Goal: Use online tool/utility: Utilize a website feature to perform a specific function

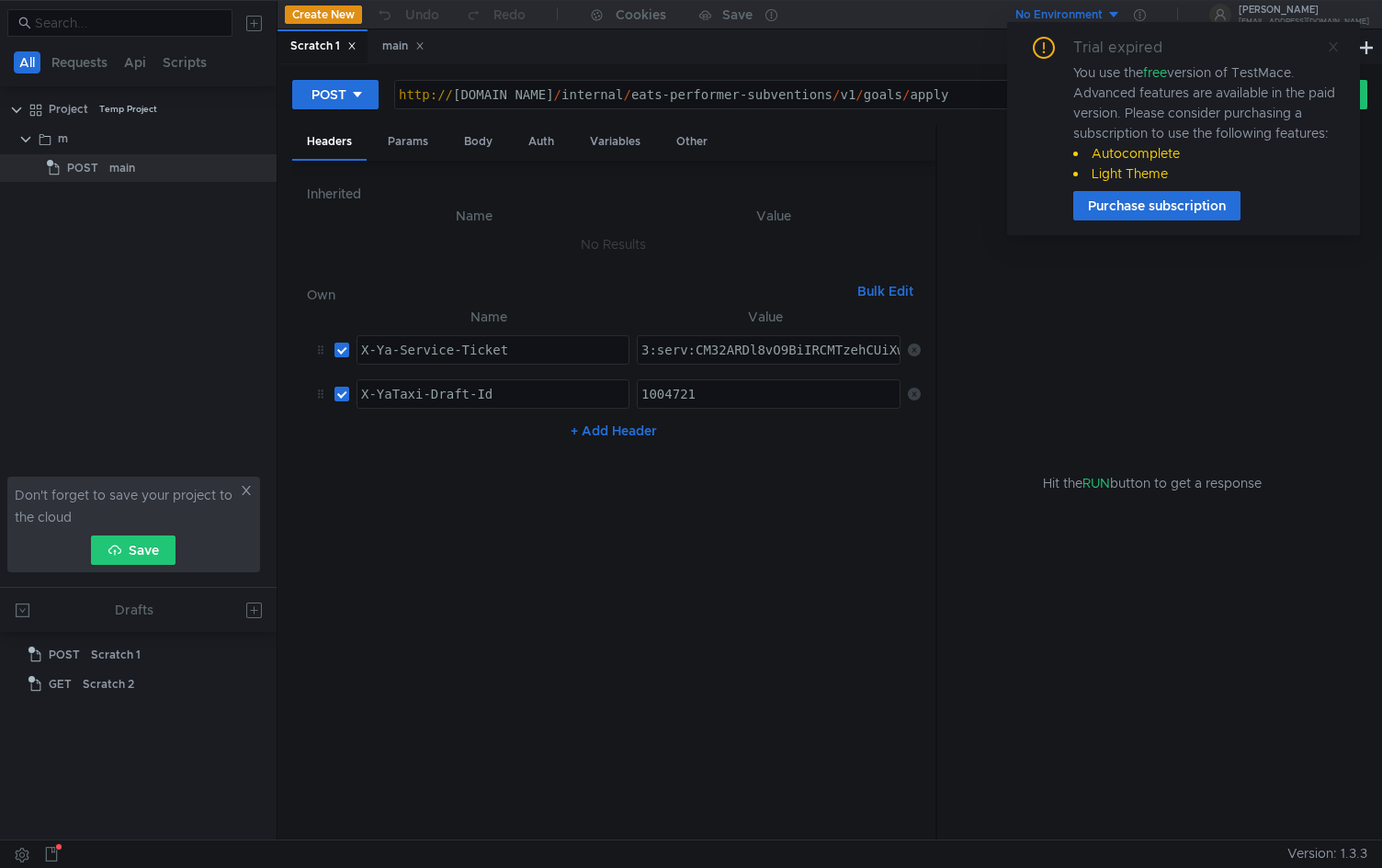
click at [1331, 51] on icon at bounding box center [1332, 46] width 13 height 13
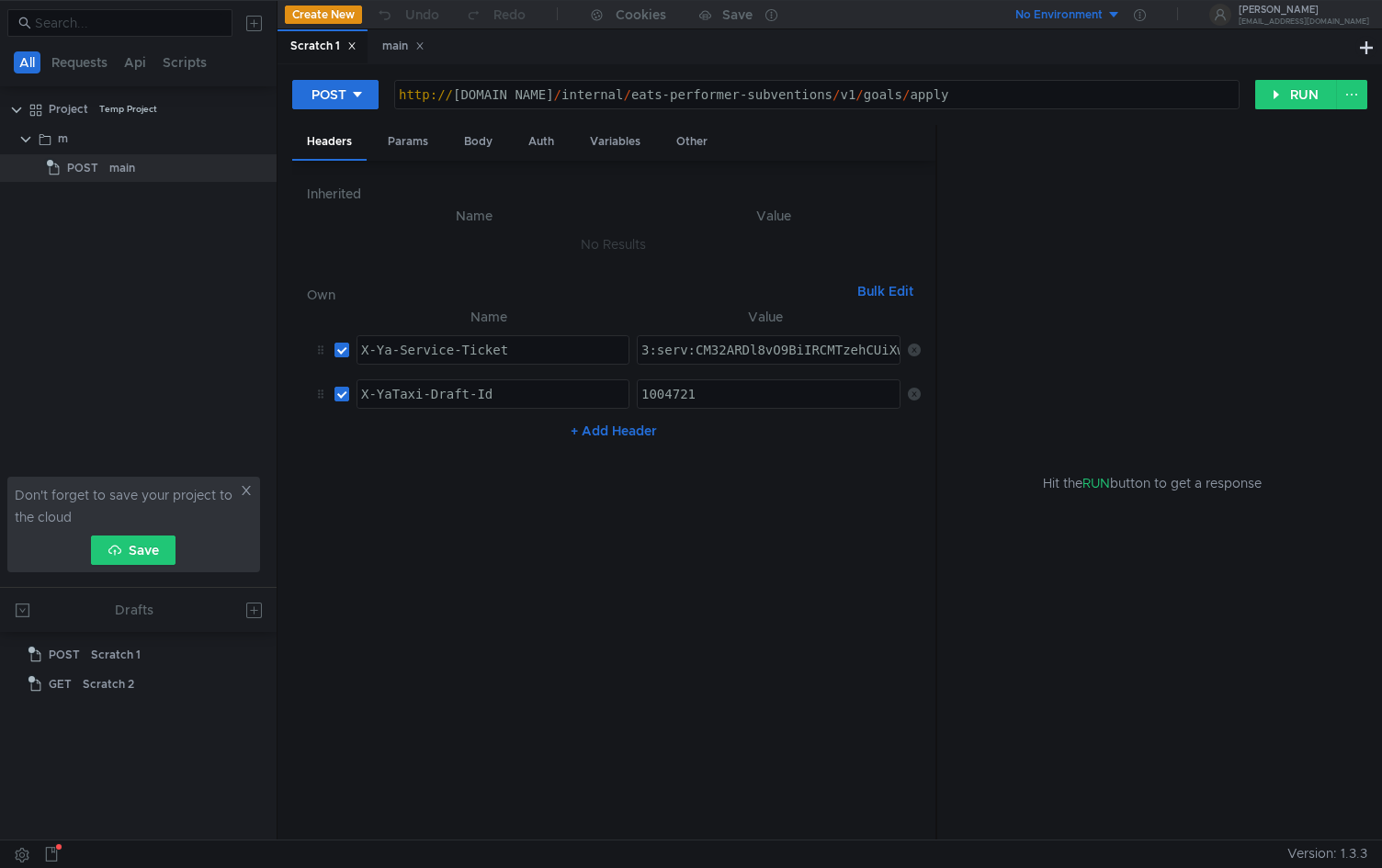
click at [354, 46] on icon at bounding box center [351, 45] width 9 height 9
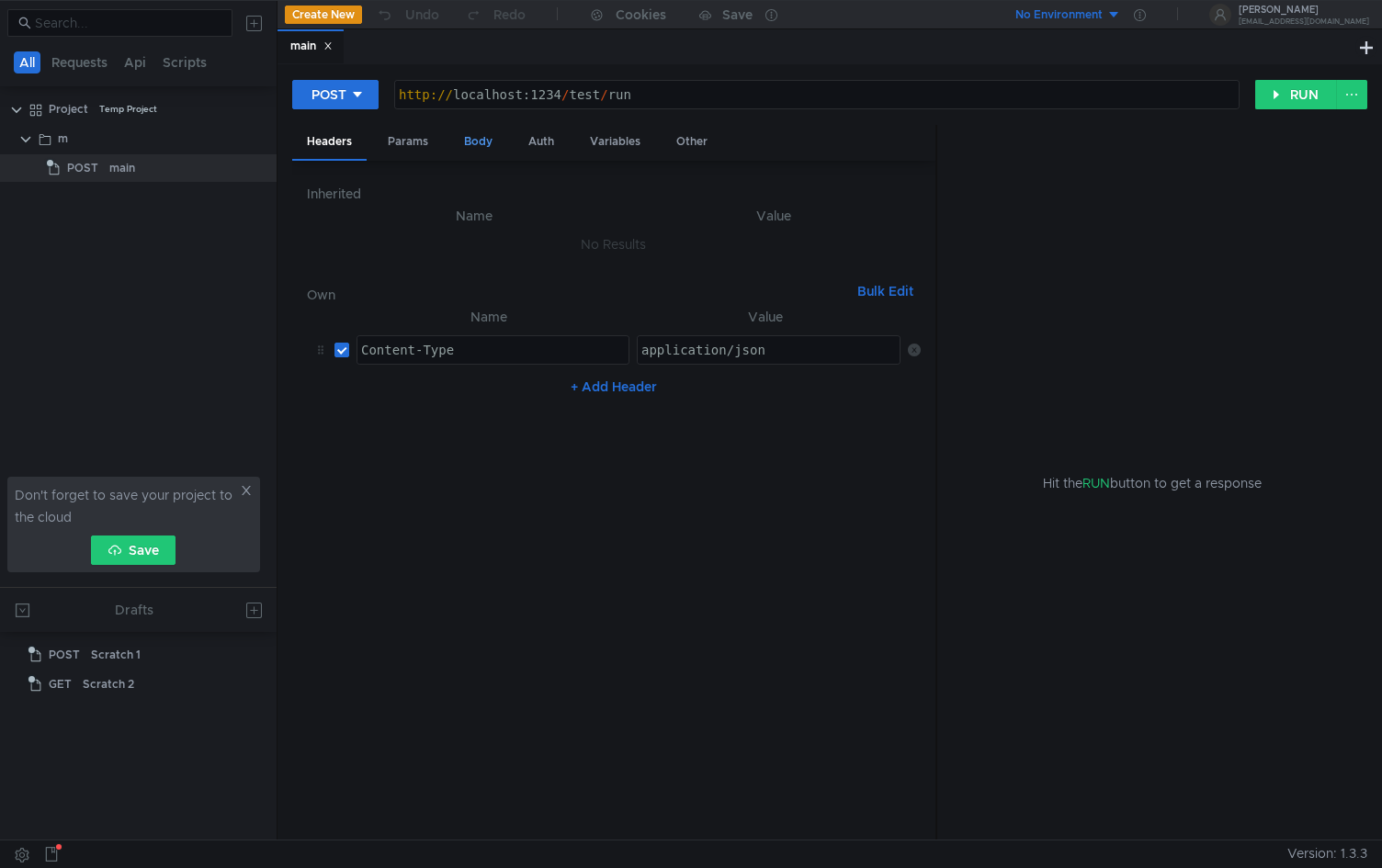
click at [468, 142] on div "Body" at bounding box center [478, 141] width 58 height 34
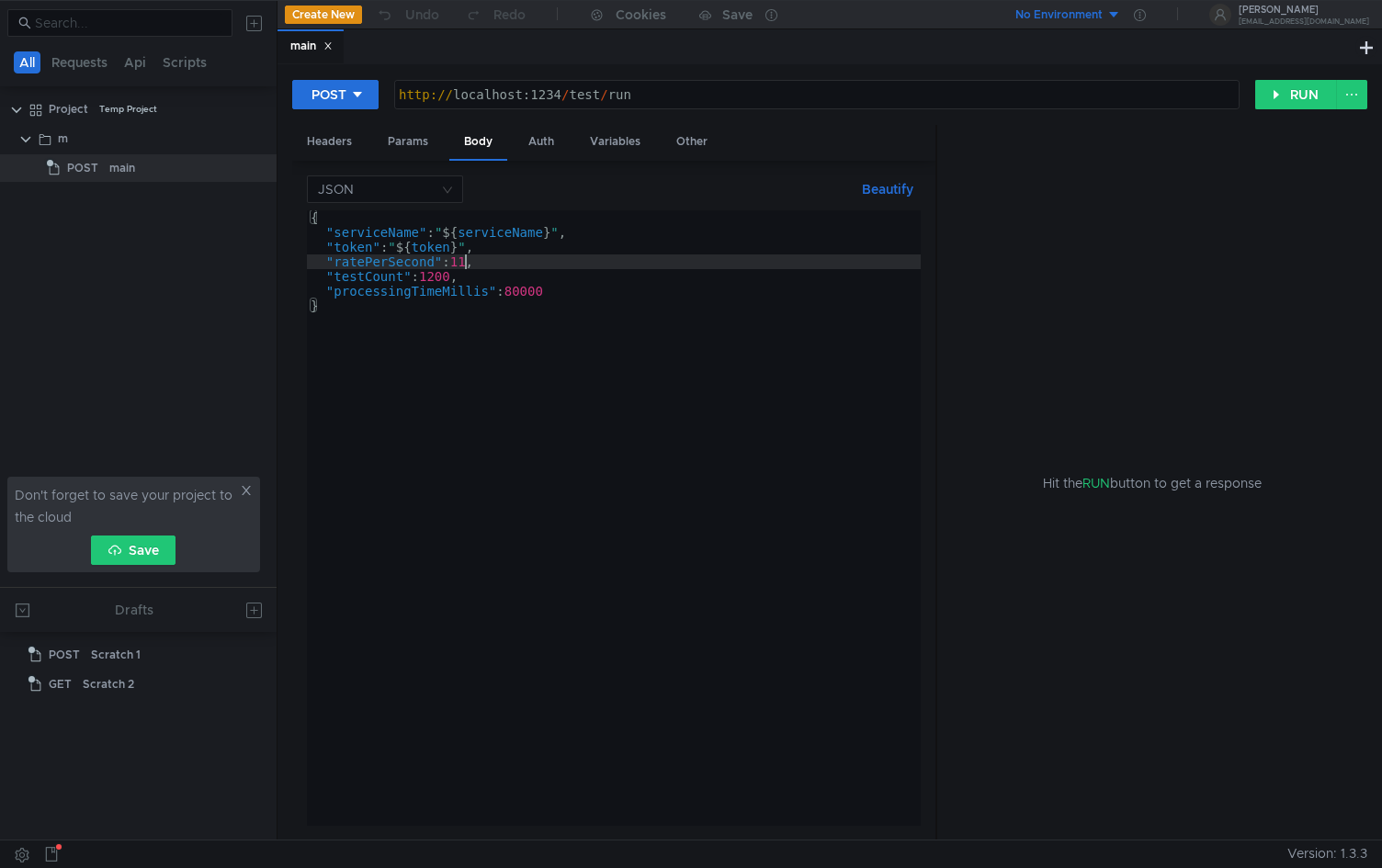
click at [465, 260] on div "{ "serviceName" : " ${ serviceName } " , "token" : " ${ token } " , "ratePerSec…" at bounding box center [613, 533] width 613 height 645
click at [437, 278] on div "{ "serviceName" : " ${ serviceName } " , "token" : " ${ token } " , "ratePerSec…" at bounding box center [613, 533] width 613 height 645
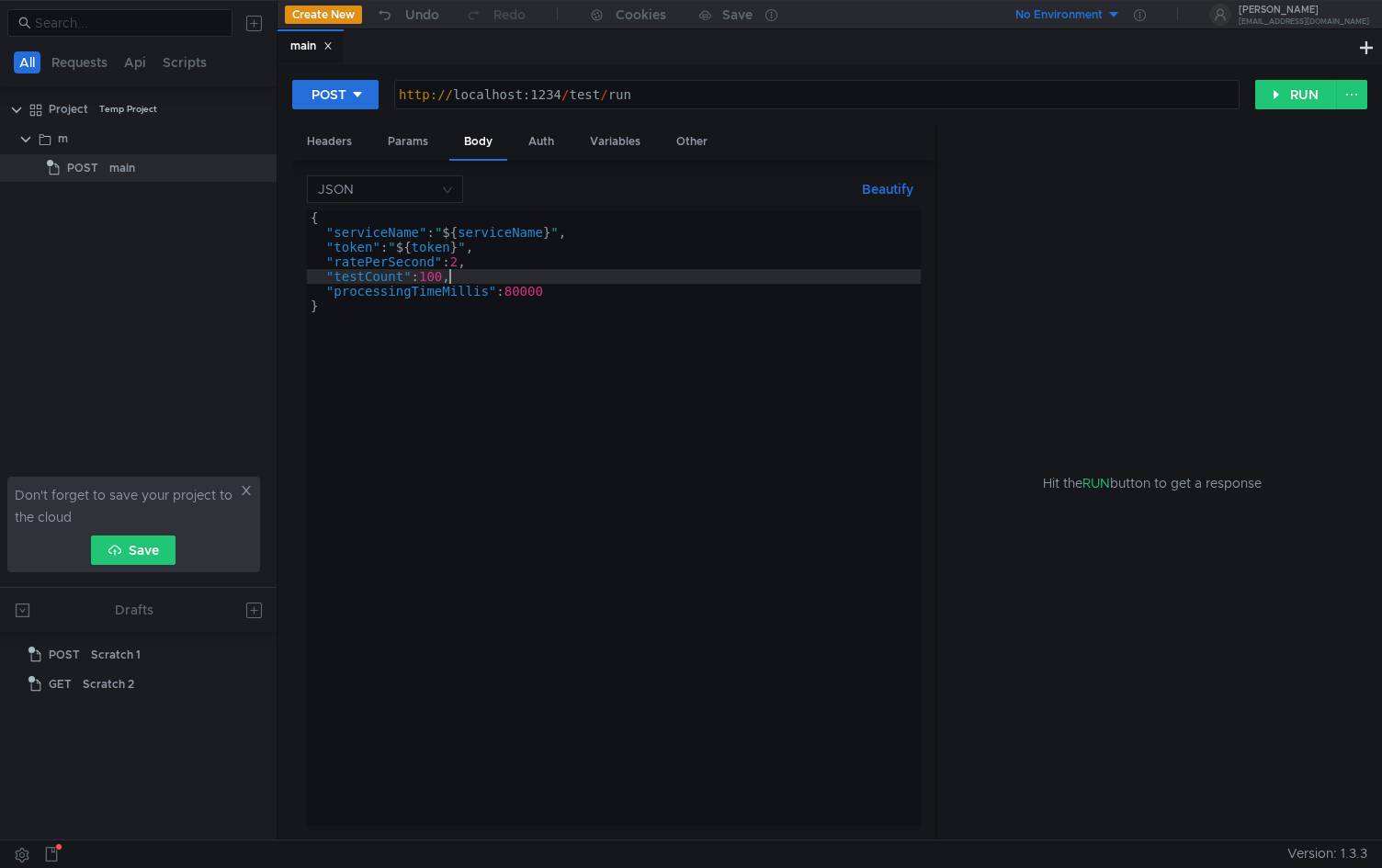
click at [531, 291] on div "{ "serviceName" : " ${ serviceName } " , "token" : " ${ token } " , "ratePerSec…" at bounding box center [613, 533] width 613 height 645
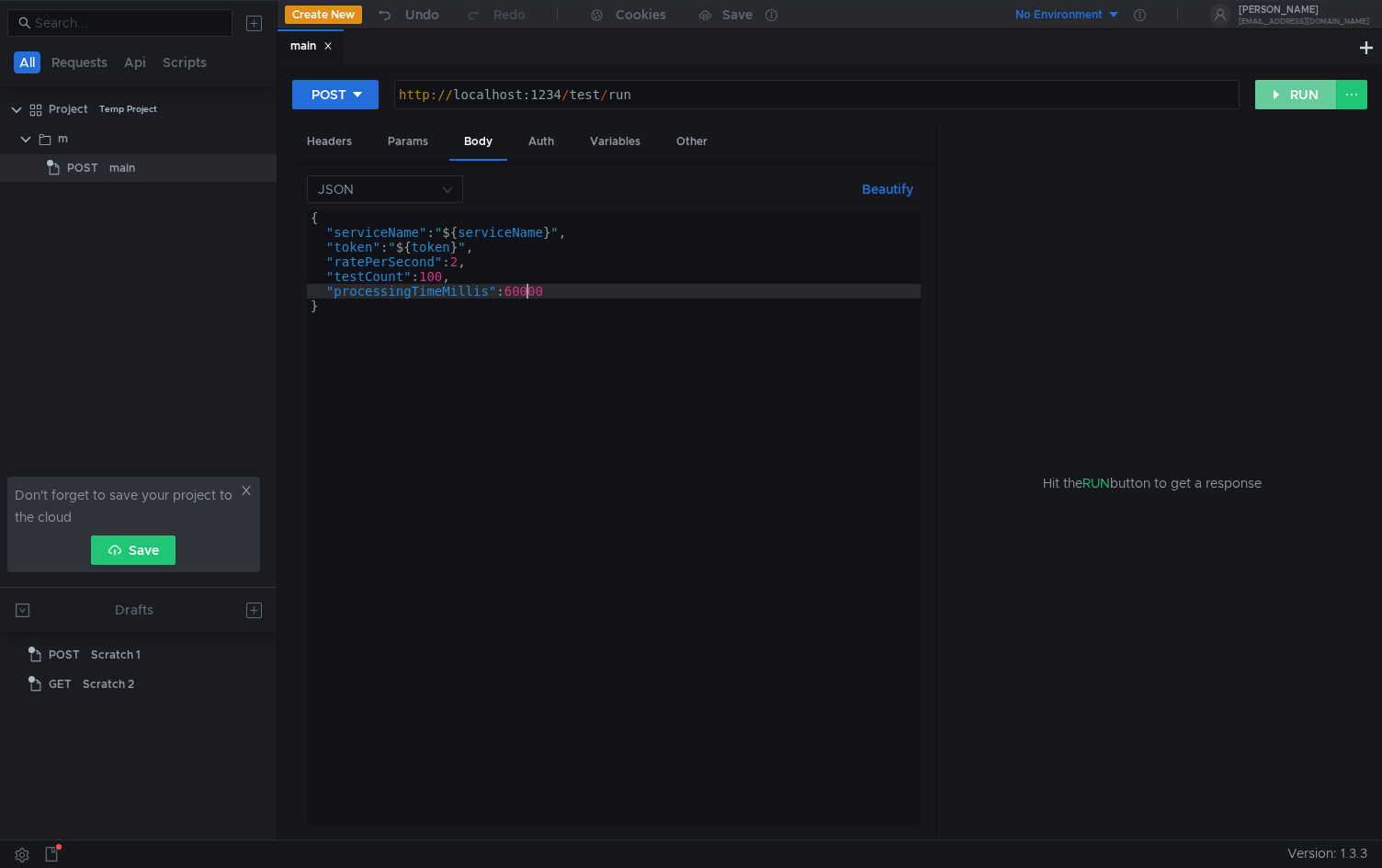
click at [1283, 87] on button "RUN" at bounding box center [1296, 95] width 82 height 29
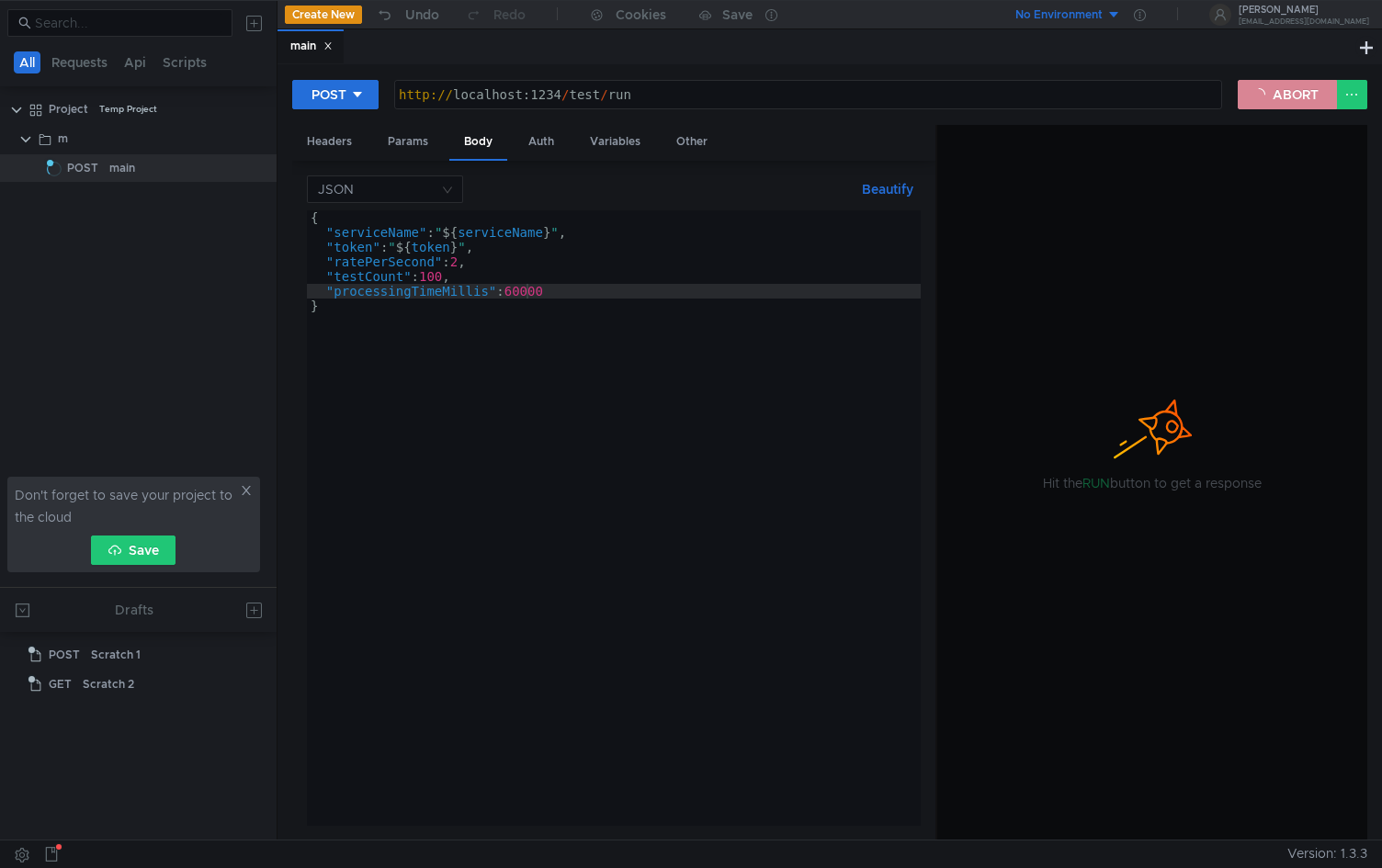
click at [1281, 91] on button "ABORT" at bounding box center [1287, 95] width 99 height 29
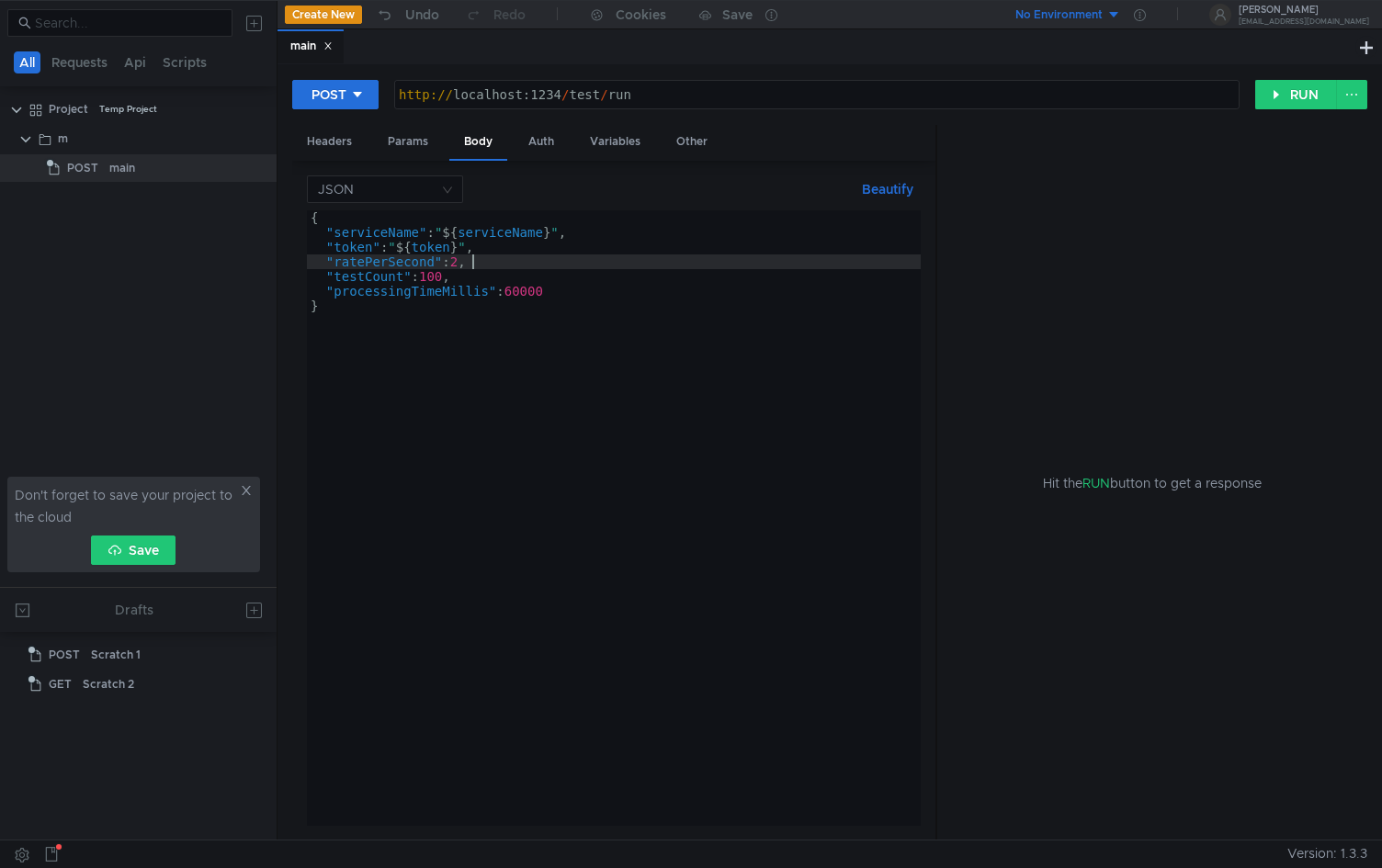
click at [564, 264] on div "{ "serviceName" : " ${ serviceName } " , "token" : " ${ token } " , "ratePerSec…" at bounding box center [613, 533] width 613 height 645
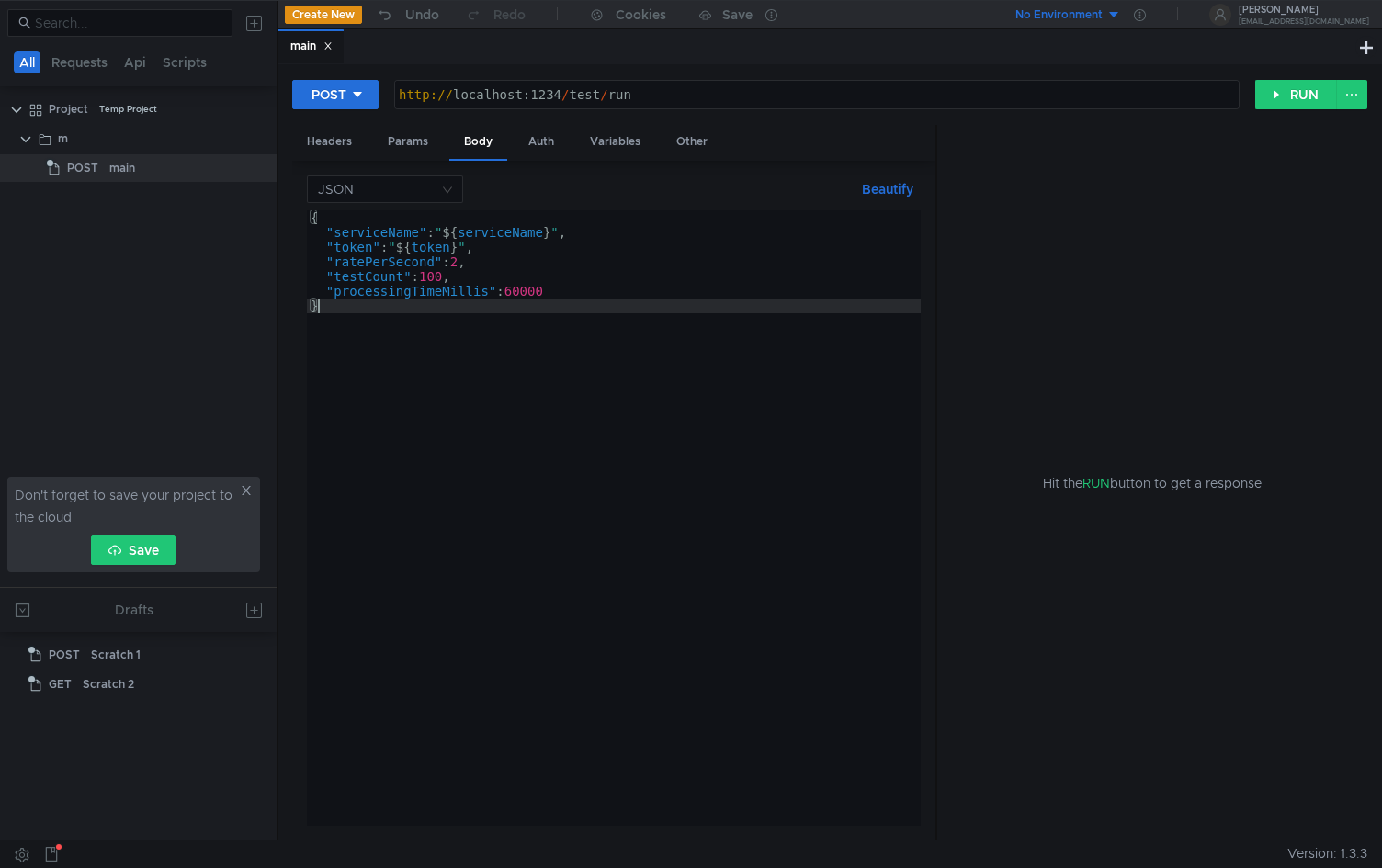
click at [521, 311] on div "{ "serviceName" : " ${ serviceName } " , "token" : " ${ token } " , "ratePerSec…" at bounding box center [613, 533] width 613 height 645
type textarea "}"
click at [1308, 103] on button "RUN" at bounding box center [1296, 95] width 82 height 29
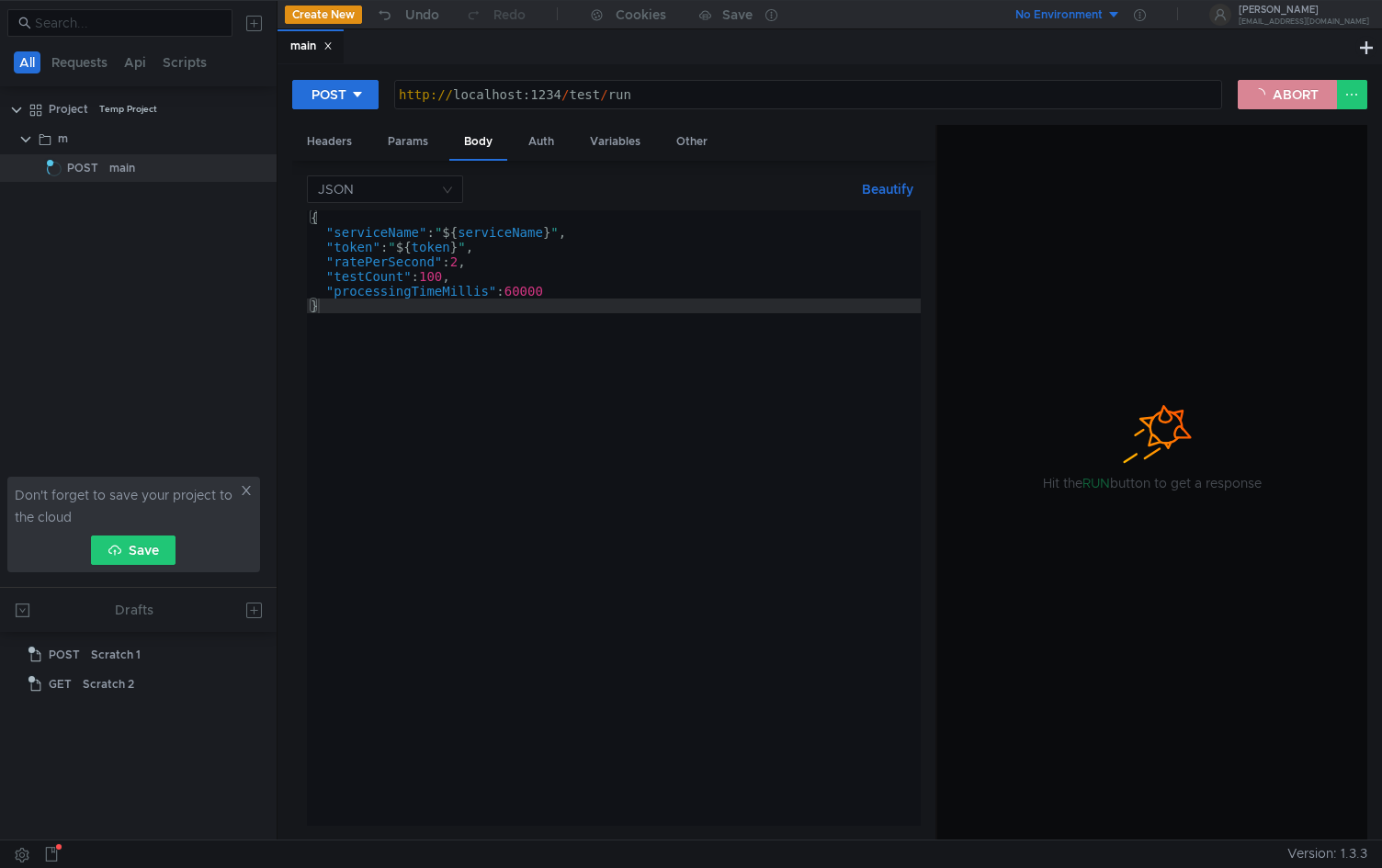
click at [1276, 92] on button "ABORT" at bounding box center [1287, 95] width 99 height 29
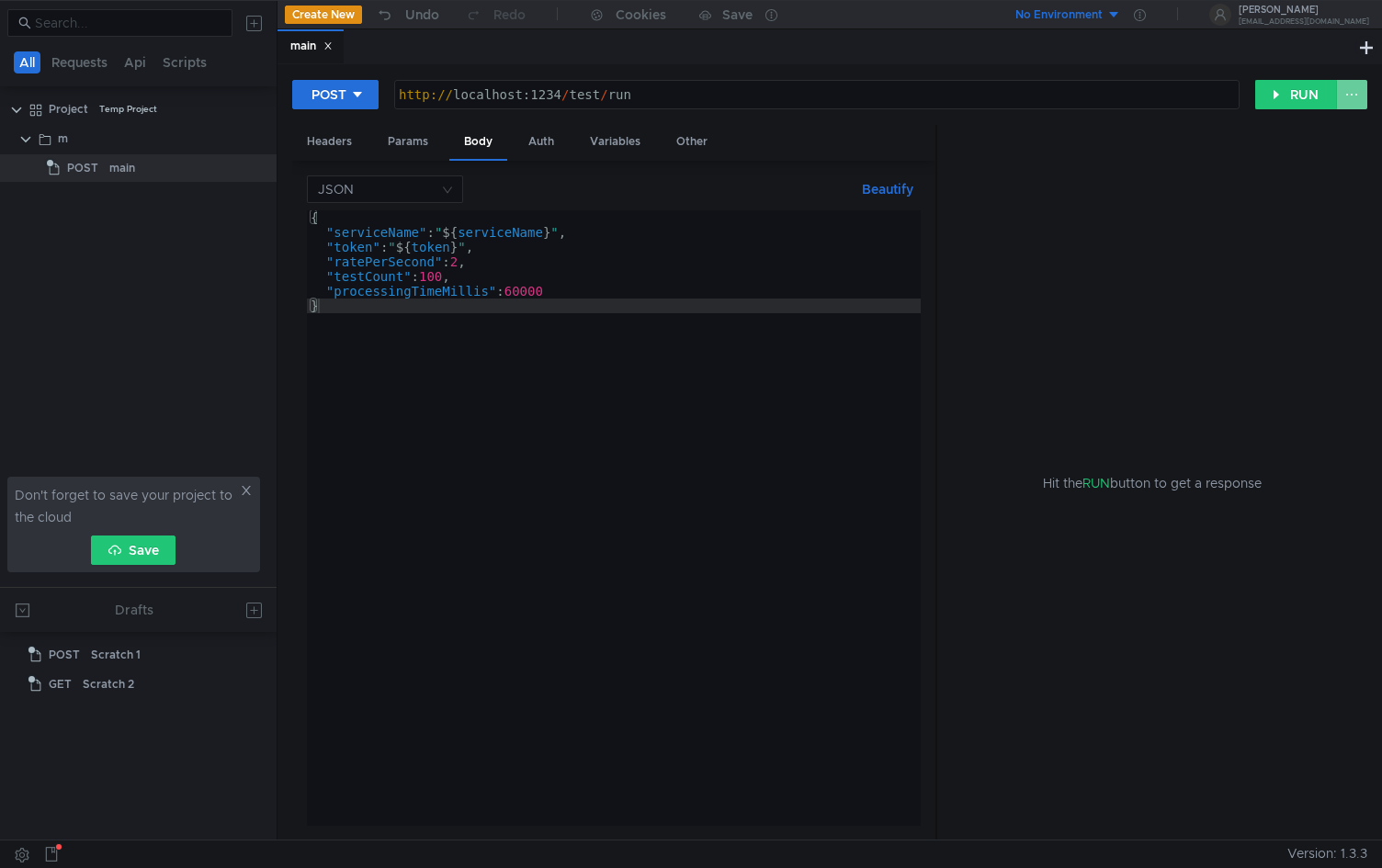
click at [1348, 95] on button at bounding box center [1352, 95] width 31 height 29
click at [1217, 67] on div at bounding box center [691, 434] width 1382 height 868
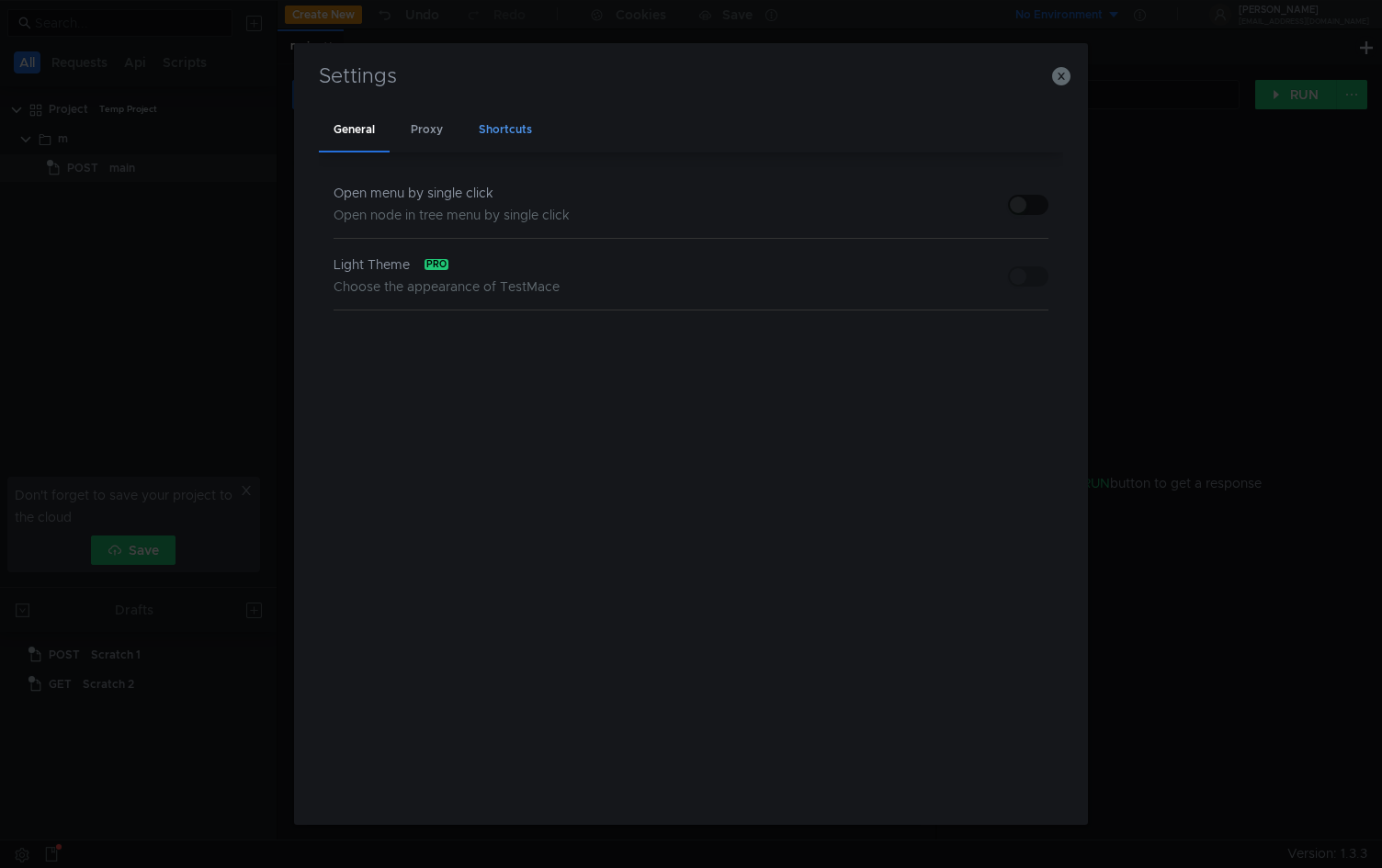
click at [515, 131] on div "Shortcuts" at bounding box center [505, 131] width 83 height 43
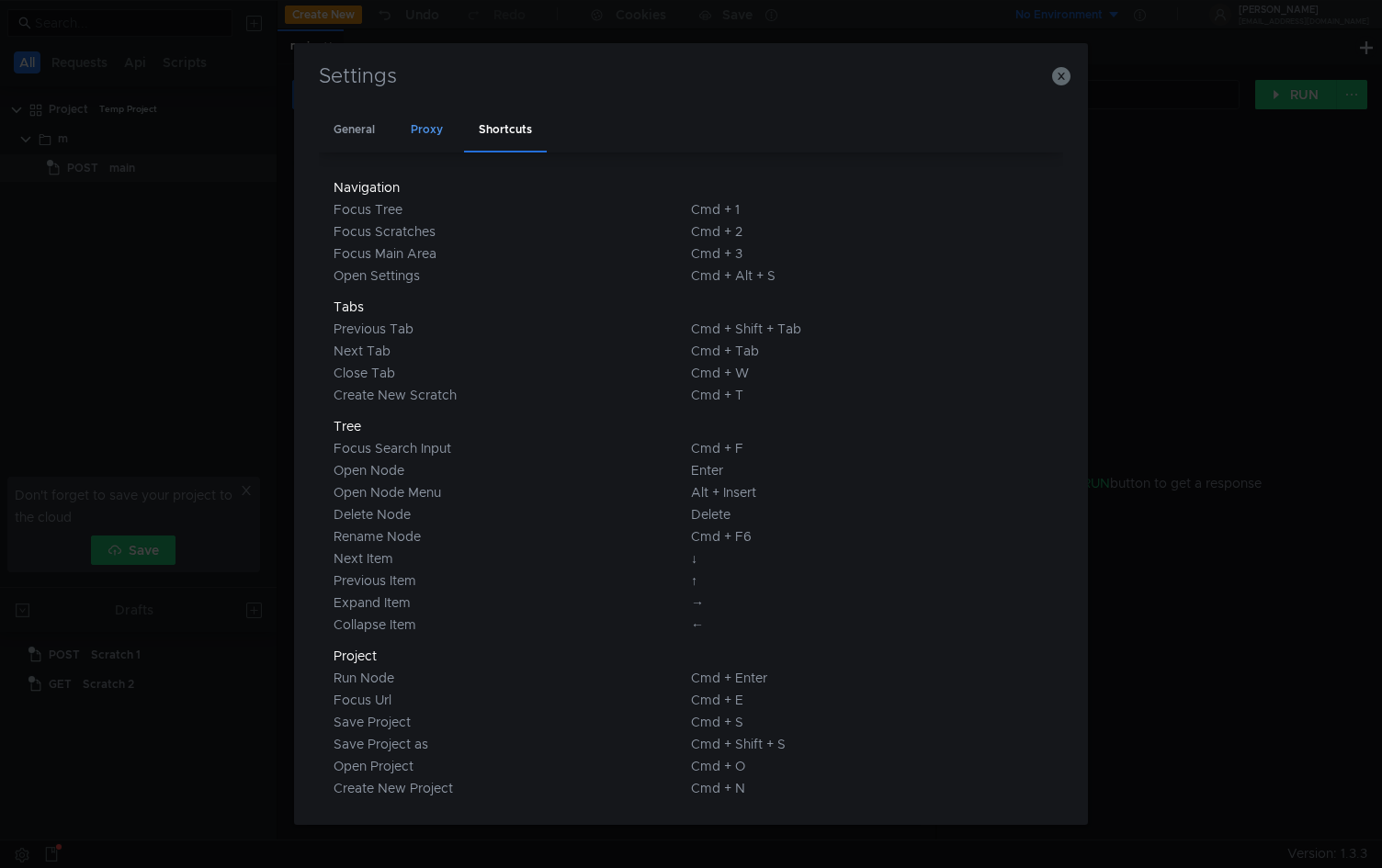
click at [433, 126] on div "Proxy" at bounding box center [426, 131] width 61 height 43
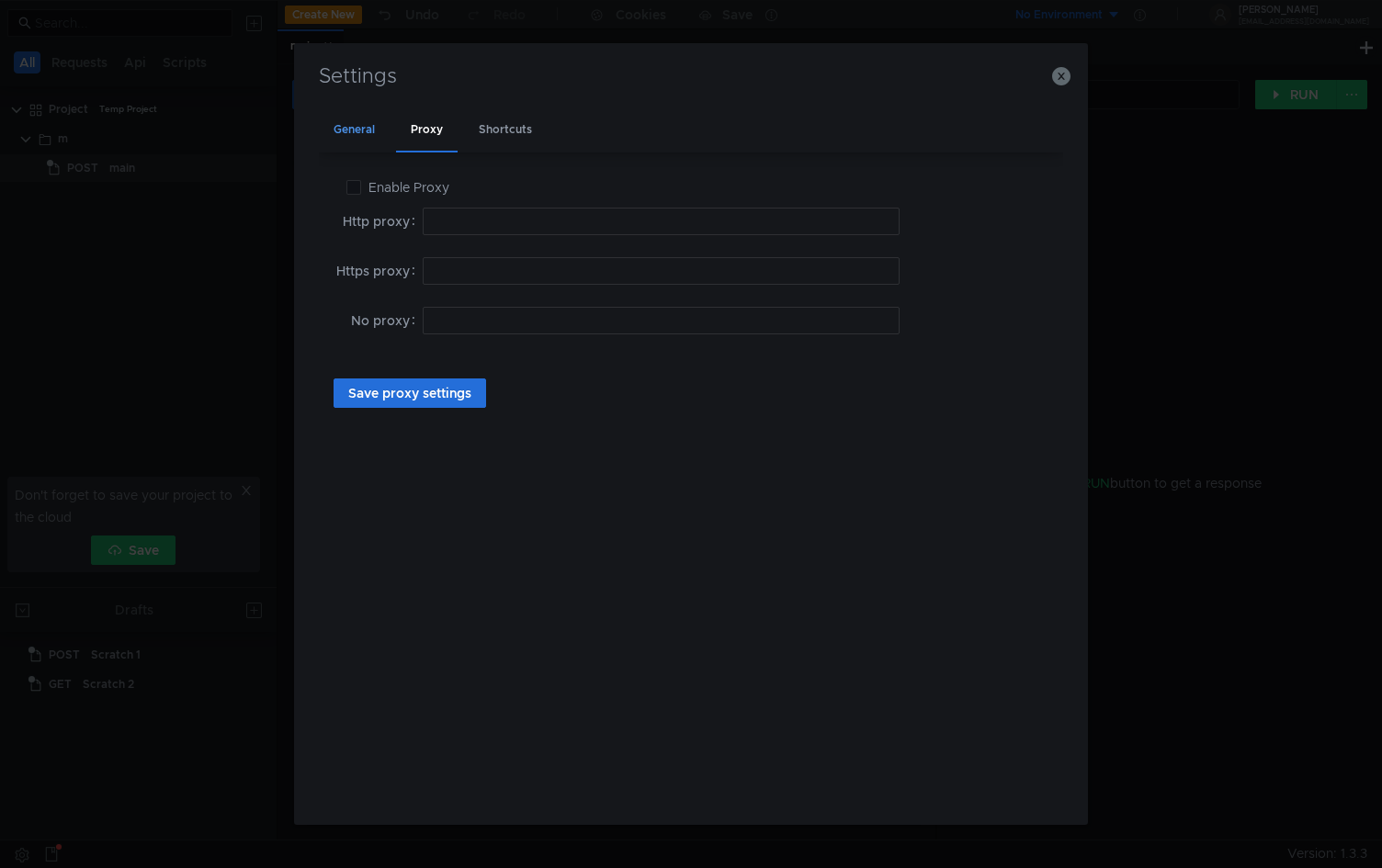
click at [363, 132] on div "General" at bounding box center [354, 131] width 71 height 43
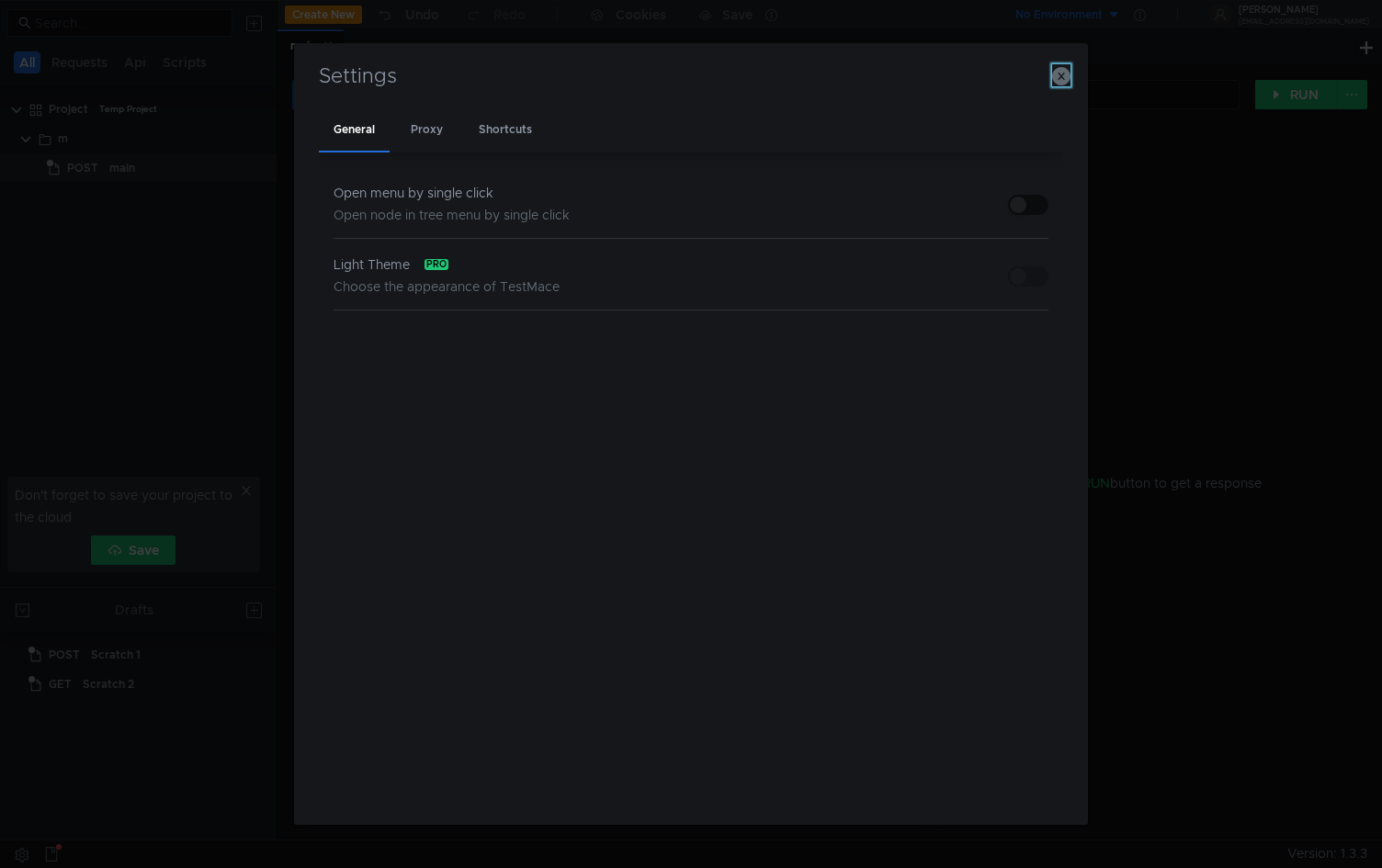
click at [1060, 74] on icon "button" at bounding box center [1061, 76] width 19 height 19
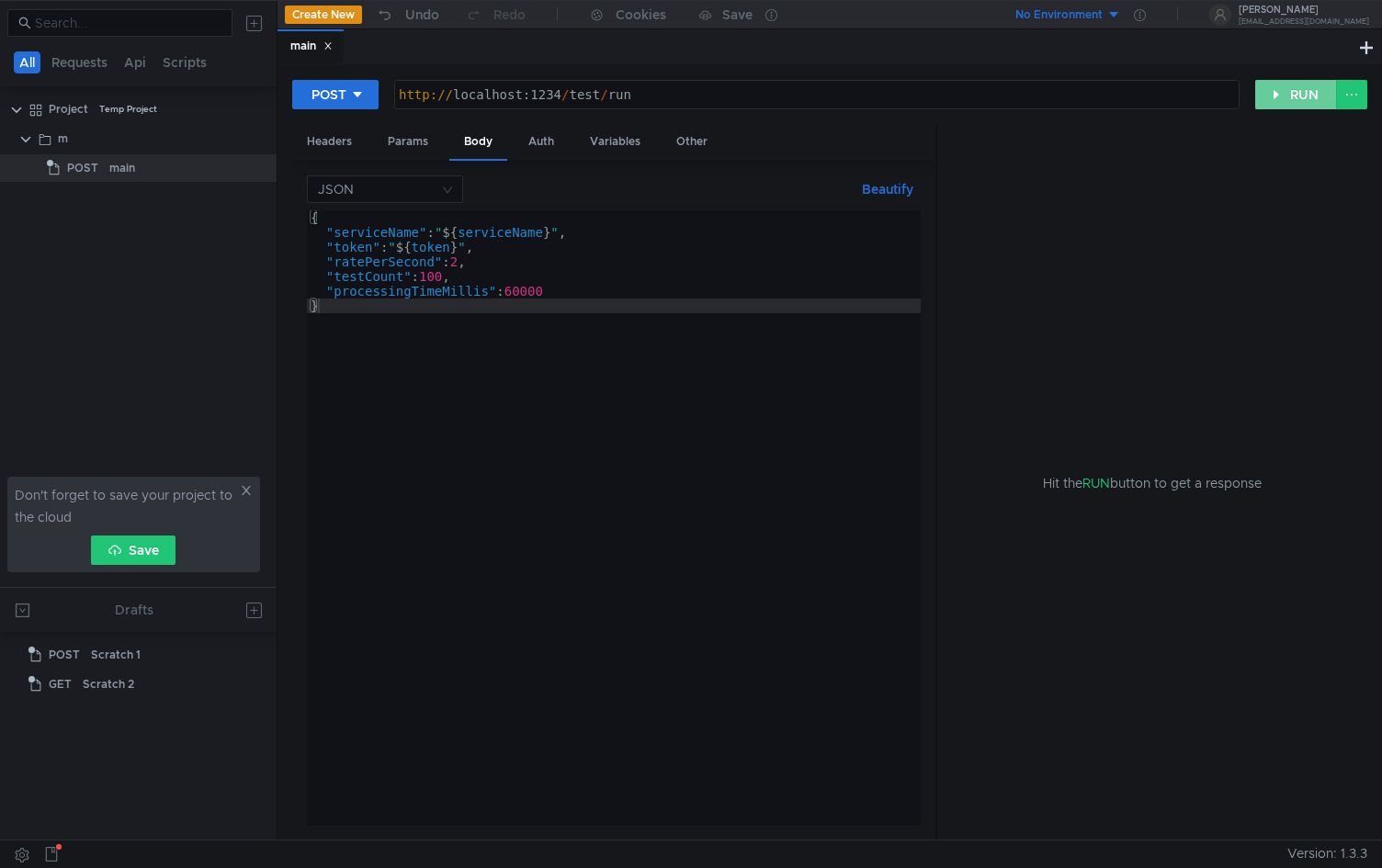
click at [1301, 96] on button "RUN" at bounding box center [1296, 95] width 82 height 29
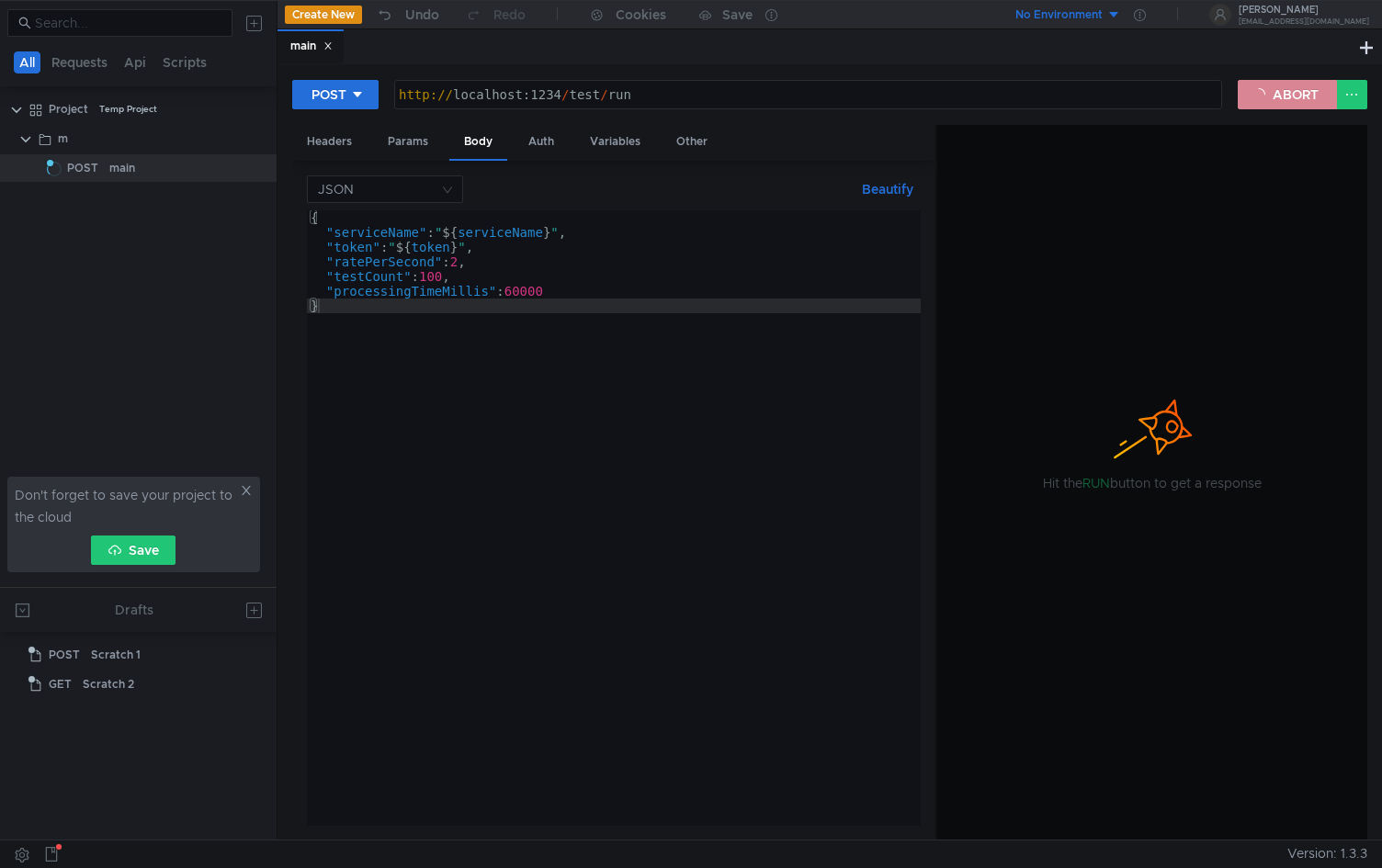
click at [1282, 90] on button "ABORT" at bounding box center [1287, 95] width 99 height 29
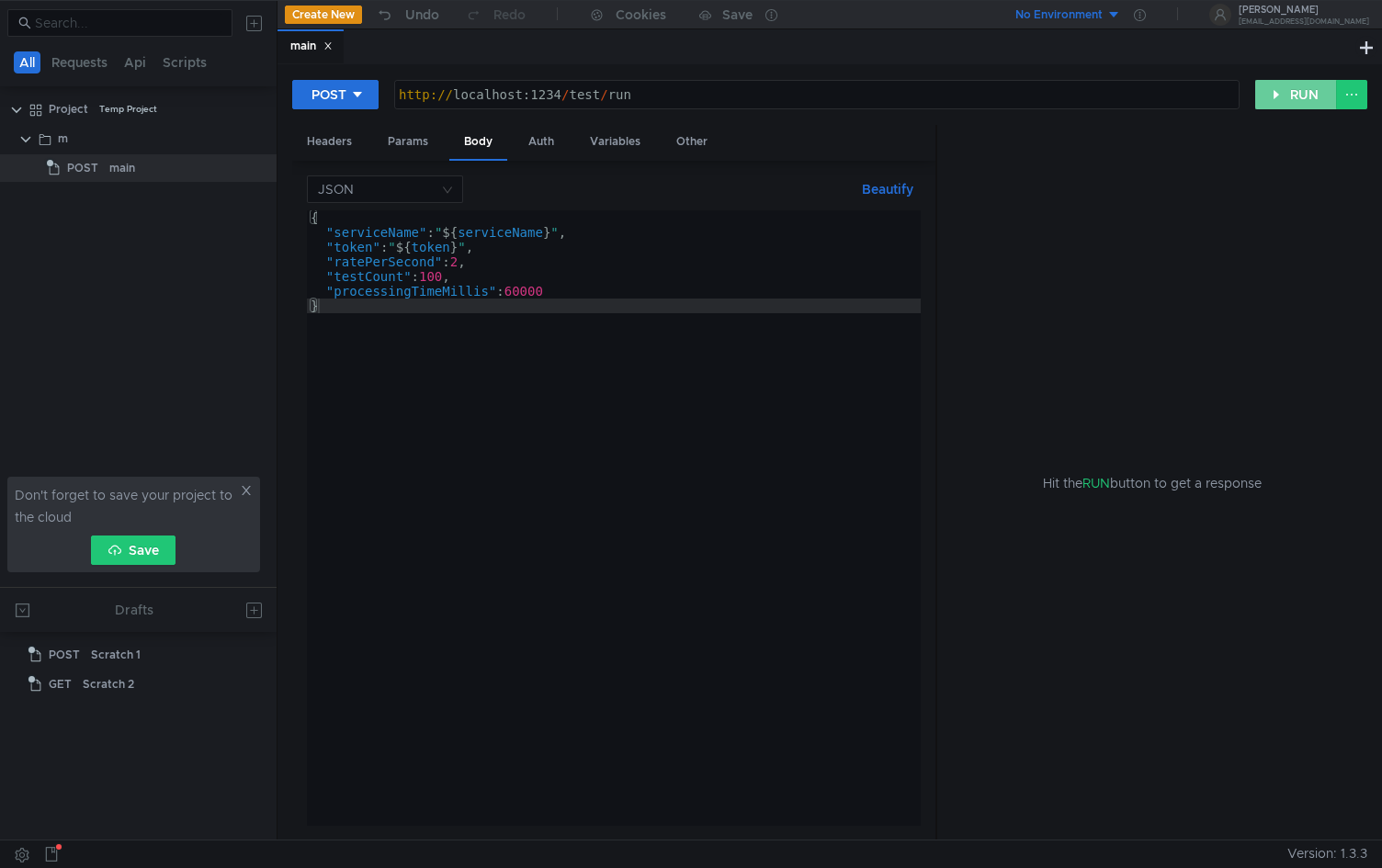
click at [1278, 95] on button "RUN" at bounding box center [1296, 95] width 82 height 29
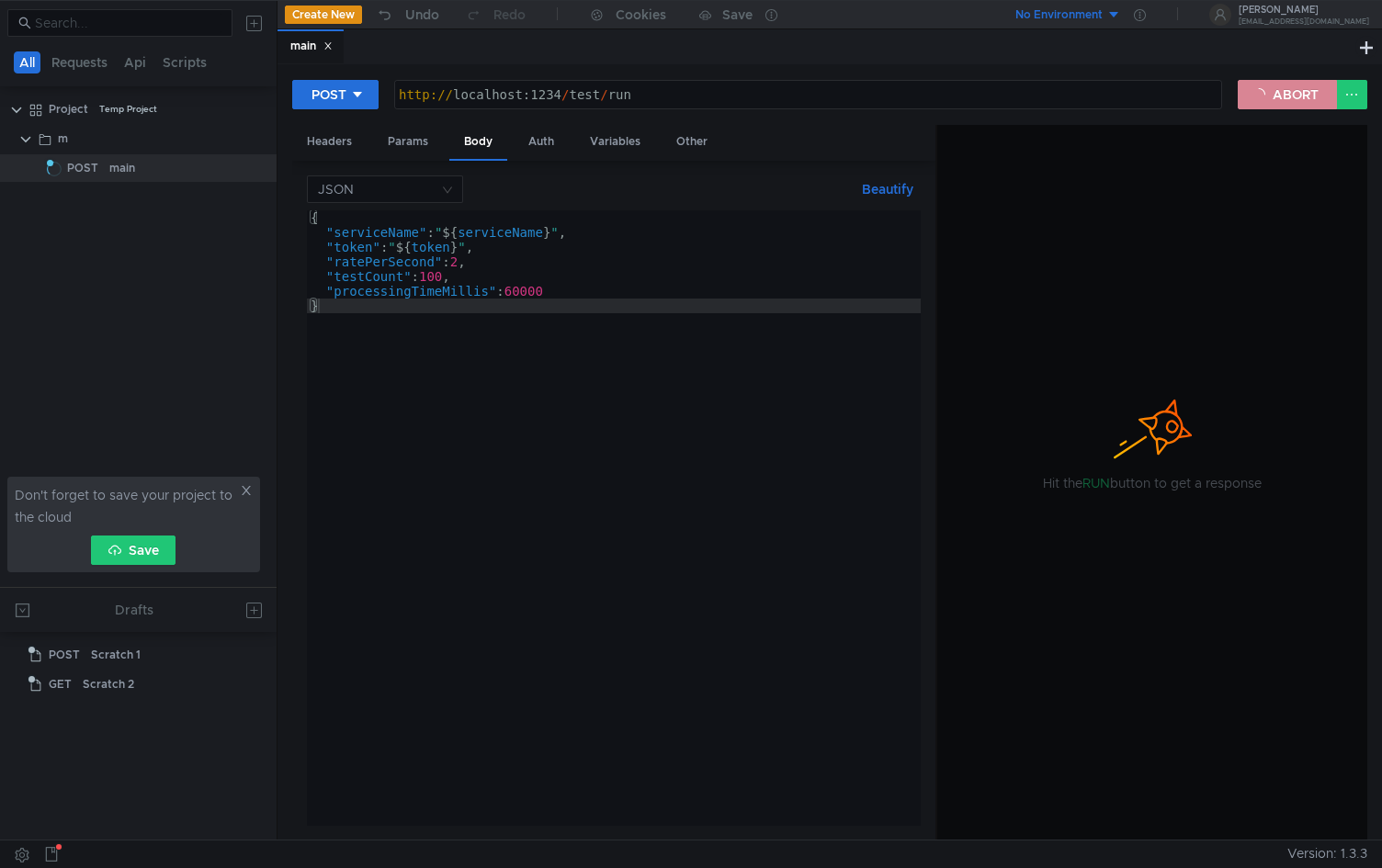
click at [1272, 93] on button "ABORT" at bounding box center [1287, 95] width 99 height 29
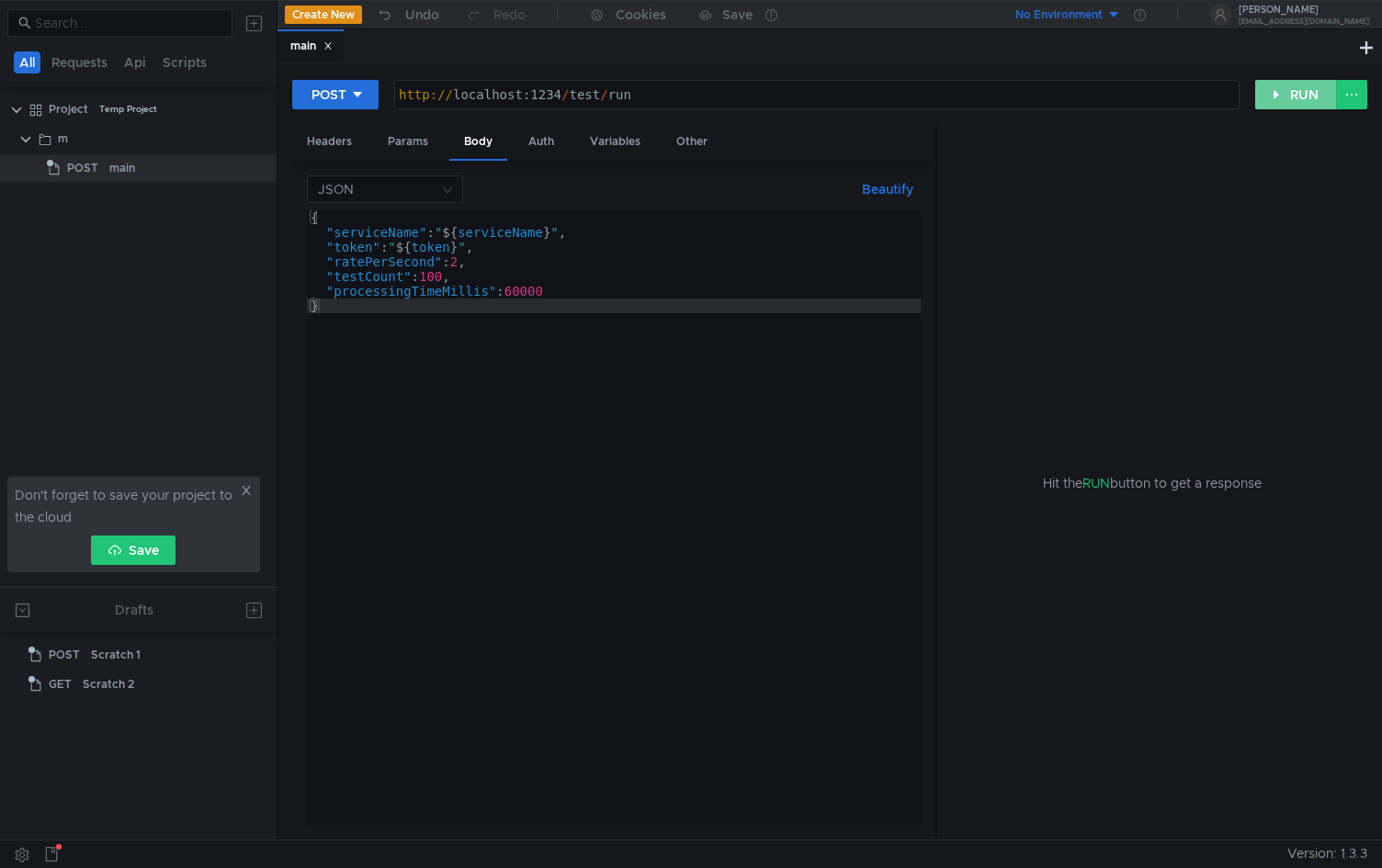
click at [1292, 95] on button "RUN" at bounding box center [1296, 95] width 82 height 29
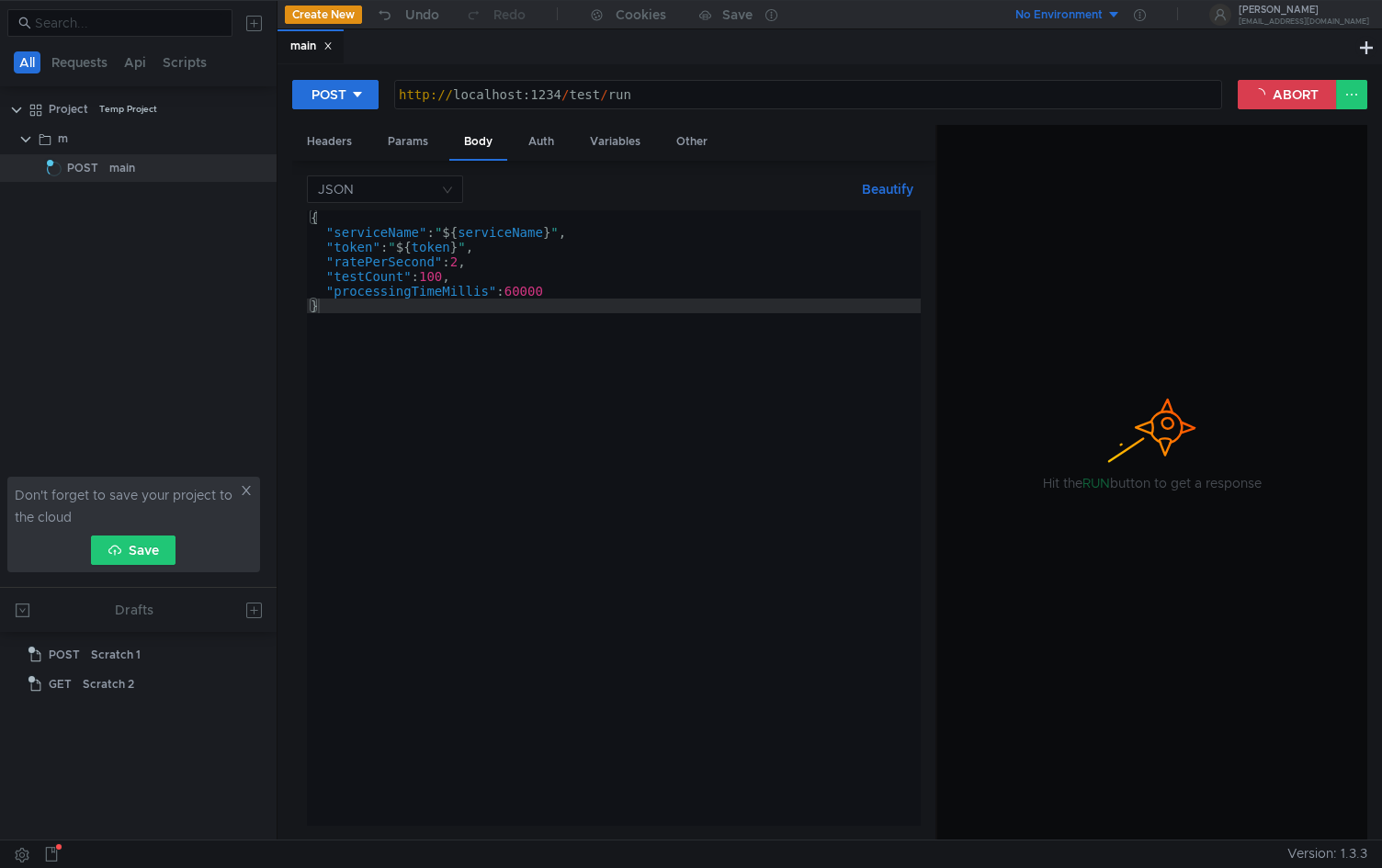
click at [1315, 72] on div "POST http:// localhost:1234 / test / run הההההההההההההההההההההההההההההההההההההה…" at bounding box center [829, 452] width 1104 height 775
click at [1300, 95] on button "ABORT" at bounding box center [1287, 95] width 99 height 29
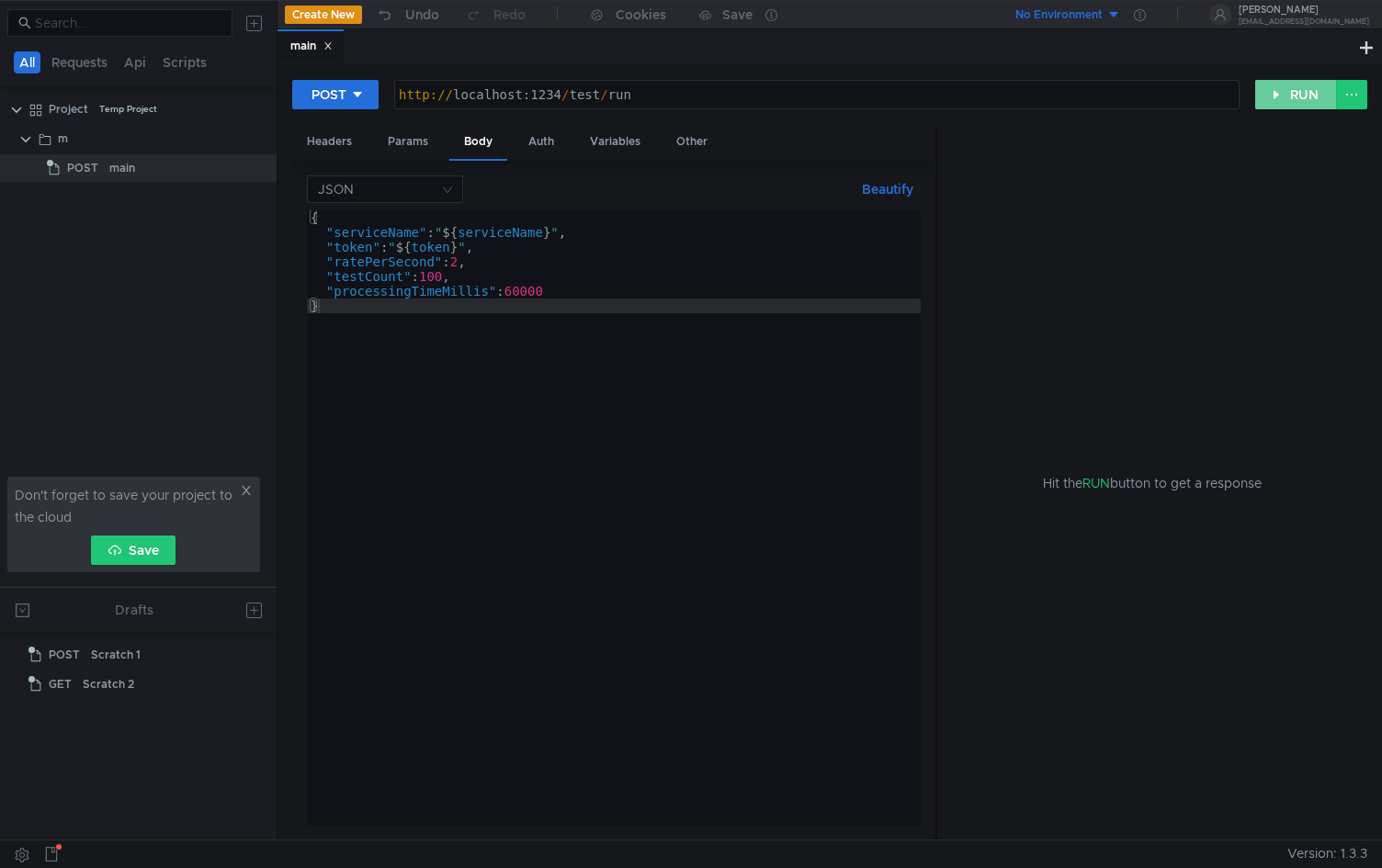
click at [1300, 95] on button "RUN" at bounding box center [1296, 95] width 82 height 29
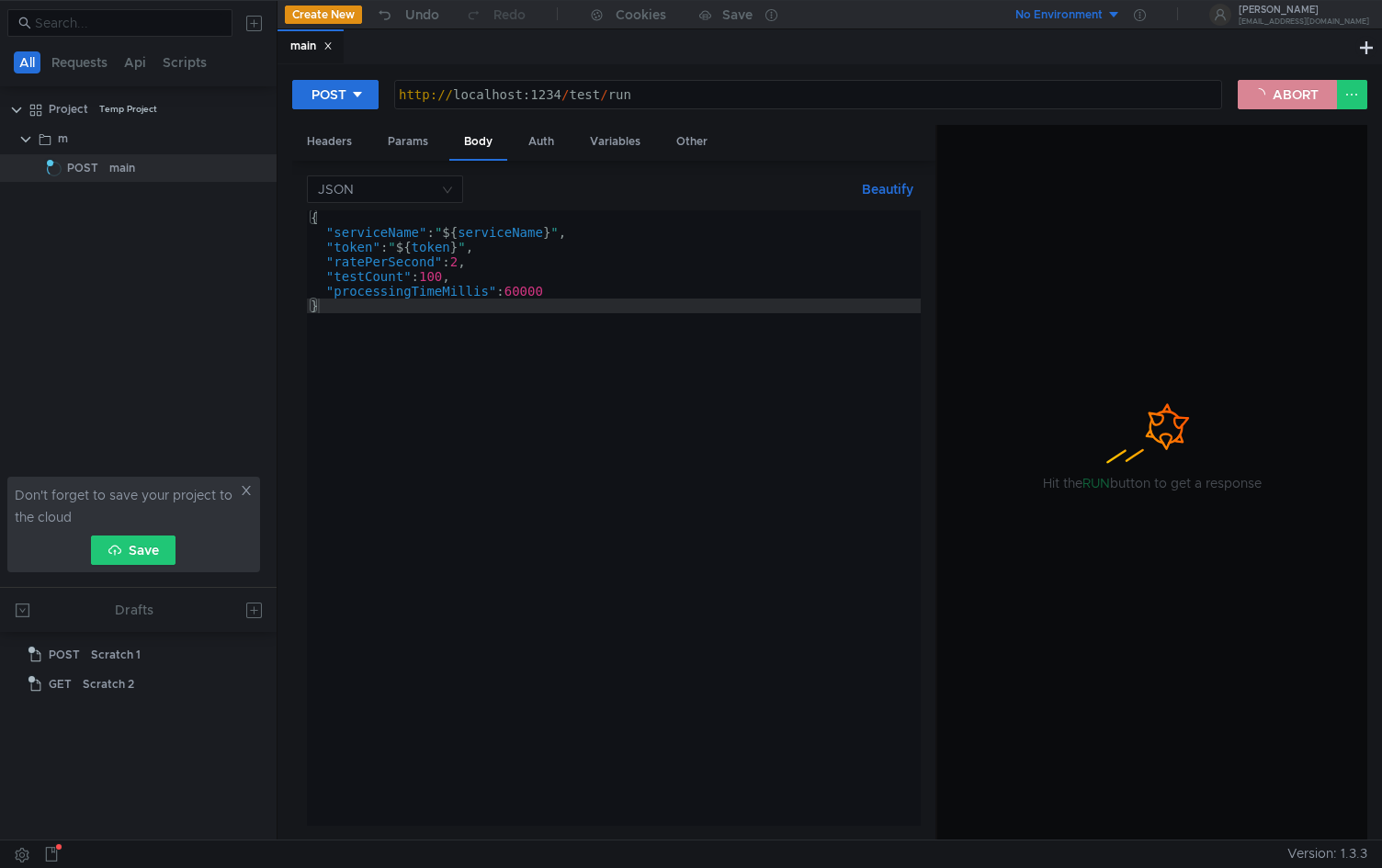
click at [1268, 103] on button "ABORT" at bounding box center [1287, 95] width 99 height 29
